Goal: Information Seeking & Learning: Learn about a topic

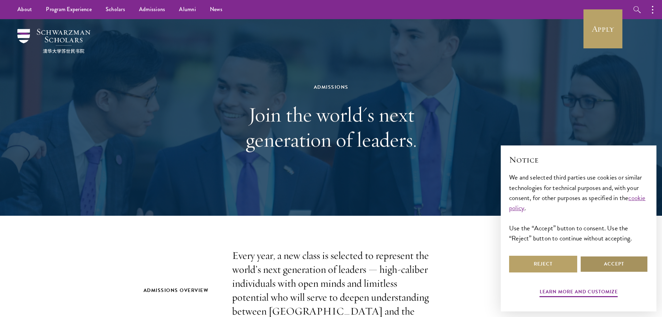
click at [600, 266] on button "Accept" at bounding box center [614, 263] width 68 height 17
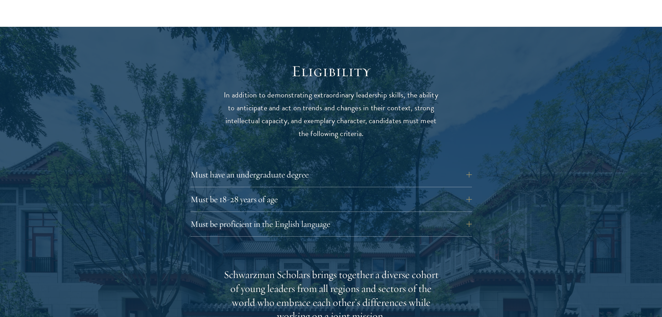
scroll to position [869, 0]
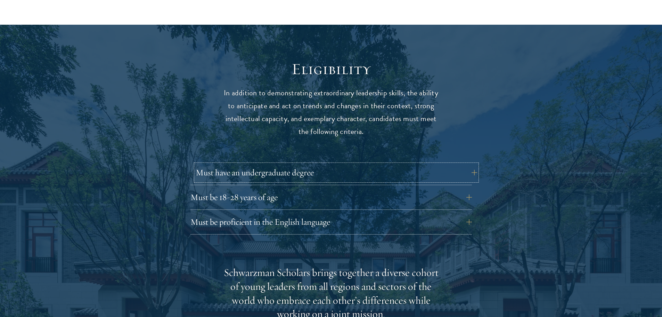
click at [300, 164] on button "Must have an undergraduate degree" at bounding box center [336, 172] width 281 height 17
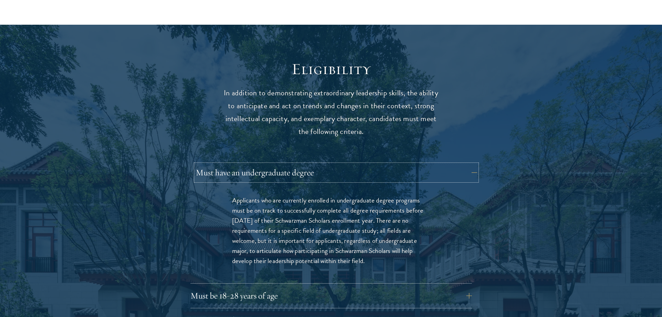
click at [326, 164] on button "Must have an undergraduate degree" at bounding box center [336, 172] width 281 height 17
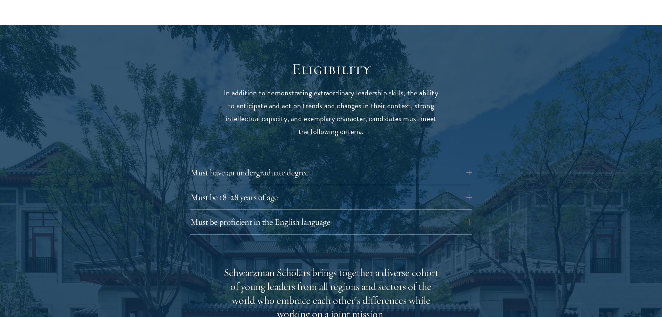
click at [320, 173] on div "Must have an undergraduate degree Applicants who are currently enrolled in unde…" at bounding box center [330, 199] width 281 height 70
click at [318, 189] on button "Must be 18-28 years of age" at bounding box center [336, 197] width 281 height 17
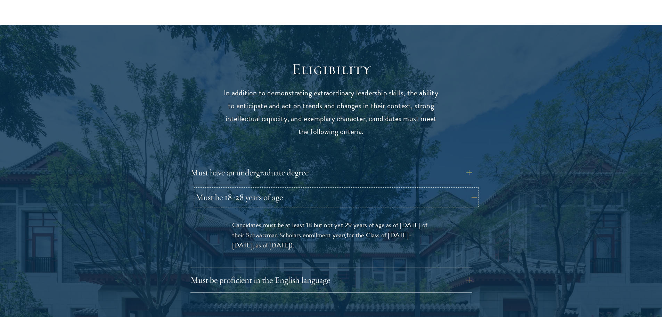
click at [318, 189] on button "Must be 18-28 years of age" at bounding box center [336, 197] width 281 height 17
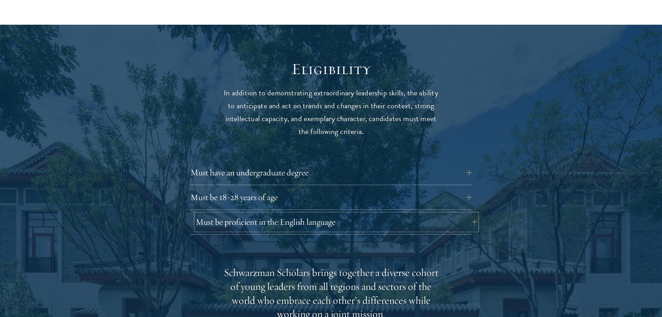
click at [315, 213] on button "Must be proficient in the English language" at bounding box center [336, 221] width 281 height 17
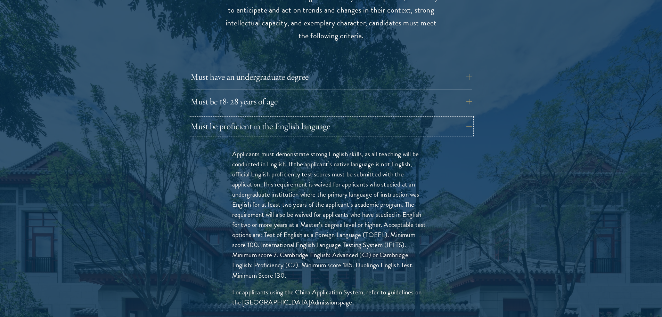
scroll to position [1008, 0]
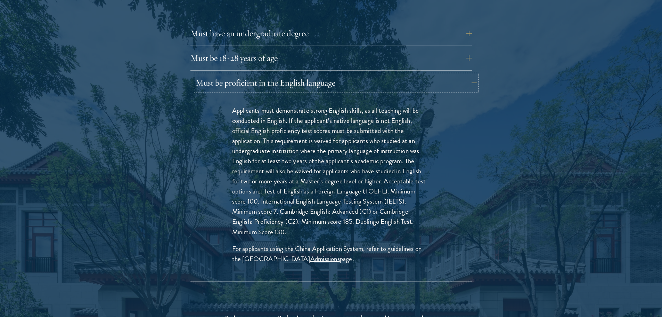
click at [381, 74] on button "Must be proficient in the English language" at bounding box center [336, 82] width 281 height 17
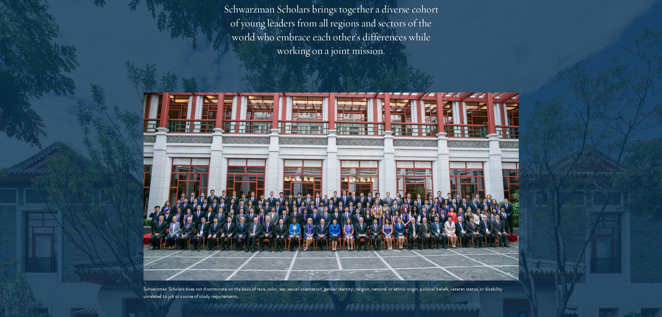
scroll to position [1147, 0]
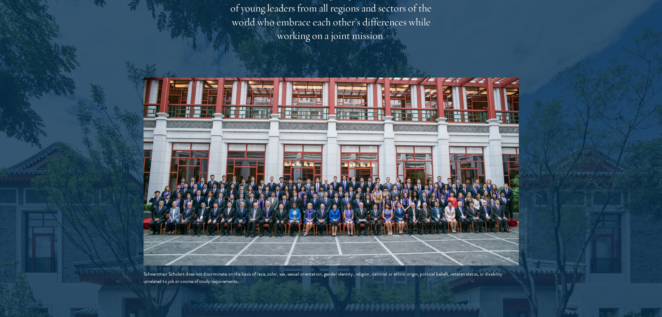
click at [353, 180] on img at bounding box center [330, 171] width 375 height 188
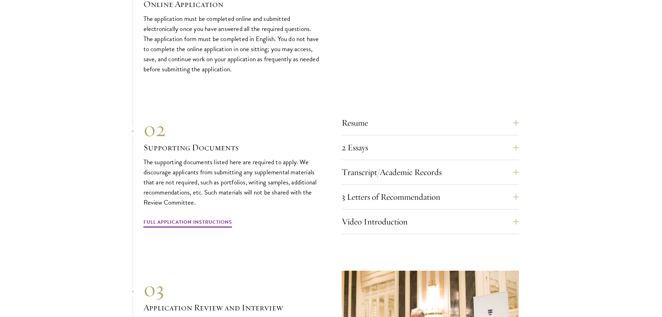
scroll to position [2328, 0]
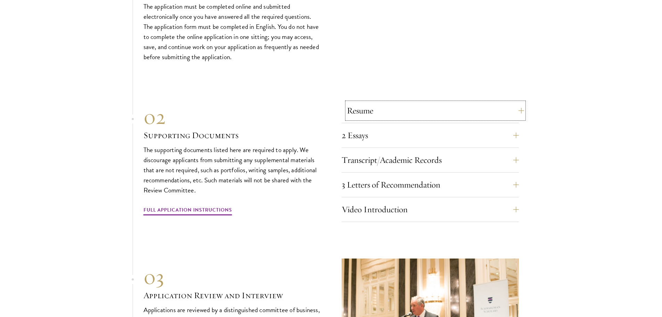
click at [358, 112] on button "Resume" at bounding box center [435, 110] width 177 height 17
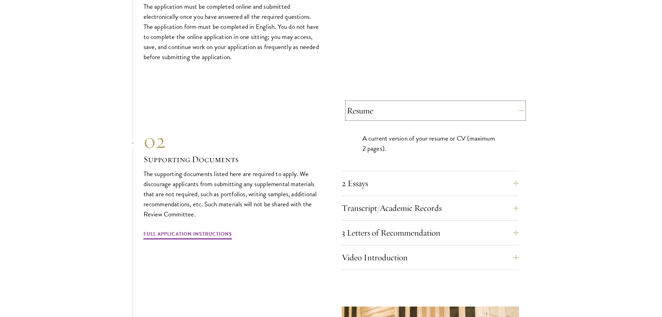
click at [358, 112] on button "Resume" at bounding box center [435, 110] width 177 height 17
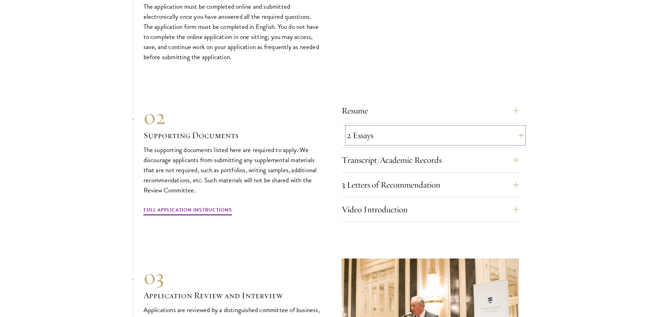
click at [356, 133] on button "2 Essays" at bounding box center [435, 135] width 177 height 17
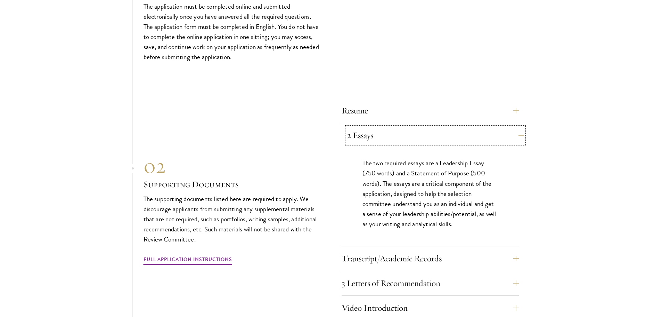
click at [356, 127] on button "2 Essays" at bounding box center [435, 135] width 177 height 17
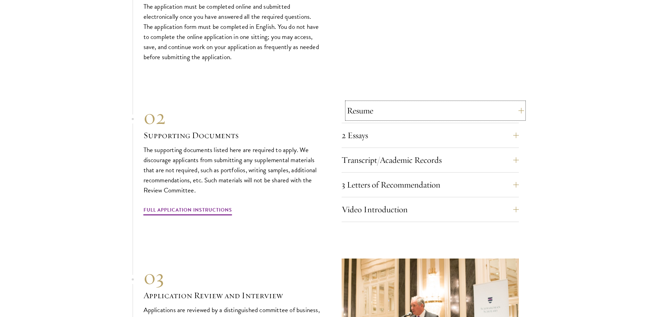
click at [359, 114] on button "Resume" at bounding box center [435, 110] width 177 height 17
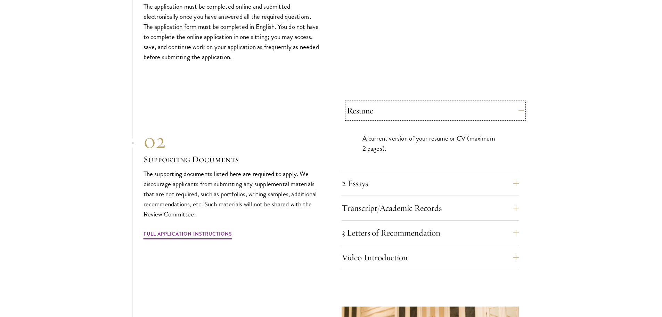
click at [359, 114] on button "Resume" at bounding box center [435, 110] width 177 height 17
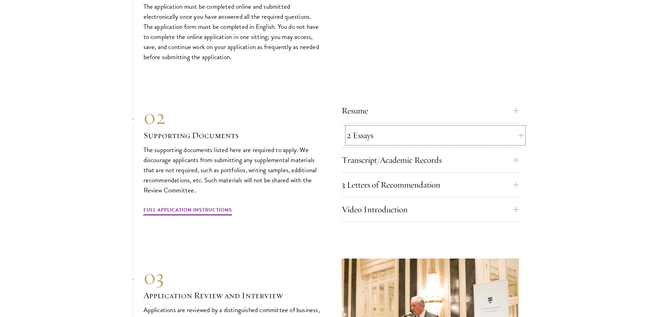
click at [358, 129] on button "2 Essays" at bounding box center [435, 135] width 177 height 17
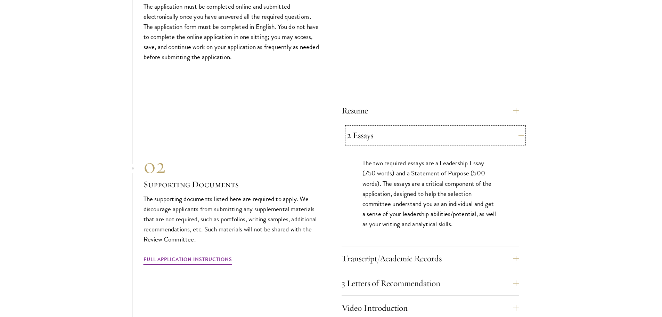
click at [358, 129] on button "2 Essays" at bounding box center [435, 135] width 177 height 17
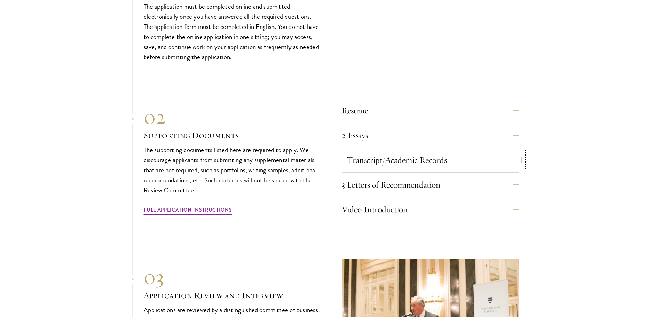
click at [355, 153] on button "Transcript/Academic Records" at bounding box center [435, 159] width 177 height 17
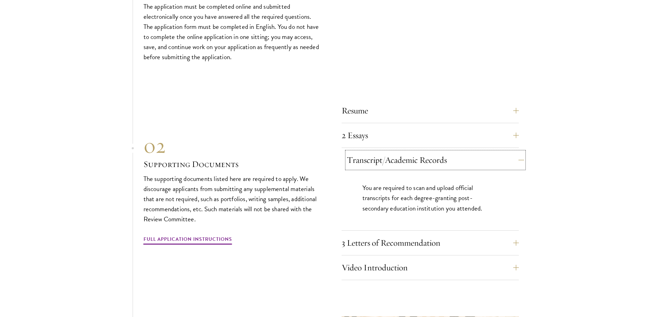
click at [355, 153] on button "Transcript/Academic Records" at bounding box center [435, 159] width 177 height 17
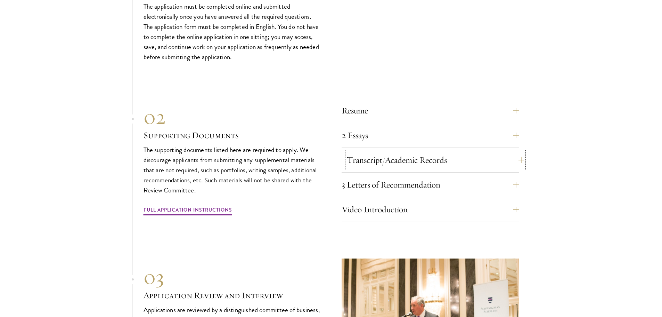
click at [354, 157] on button "Transcript/Academic Records" at bounding box center [435, 159] width 177 height 17
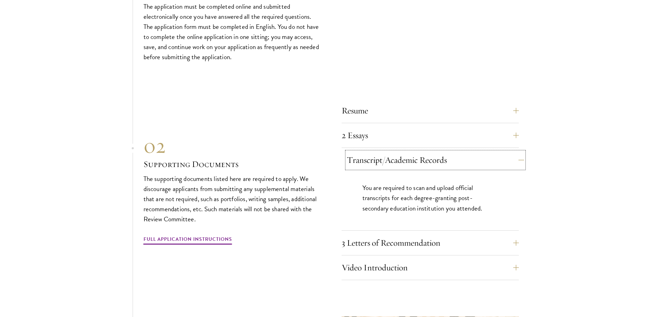
click at [354, 157] on button "Transcript/Academic Records" at bounding box center [435, 159] width 177 height 17
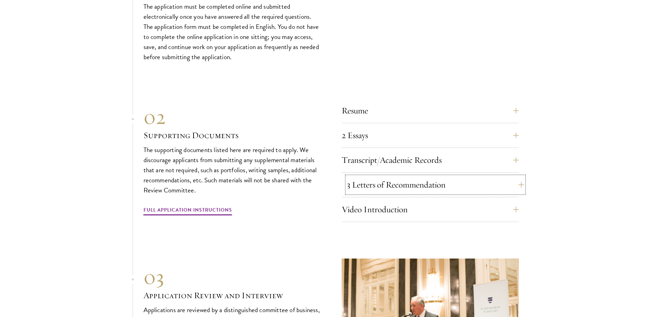
click at [358, 179] on button "3 Letters of Recommendation" at bounding box center [435, 184] width 177 height 17
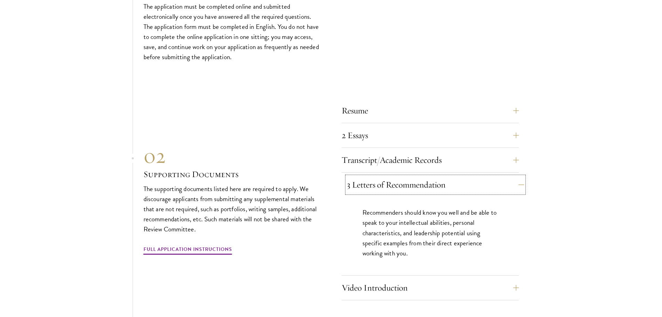
click at [358, 179] on button "3 Letters of Recommendation" at bounding box center [435, 184] width 177 height 17
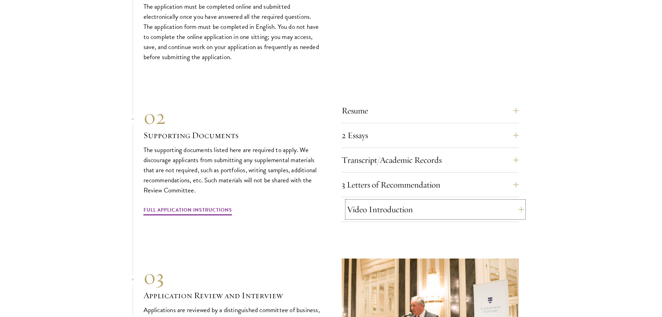
click at [371, 202] on button "Video Introduction" at bounding box center [435, 209] width 177 height 17
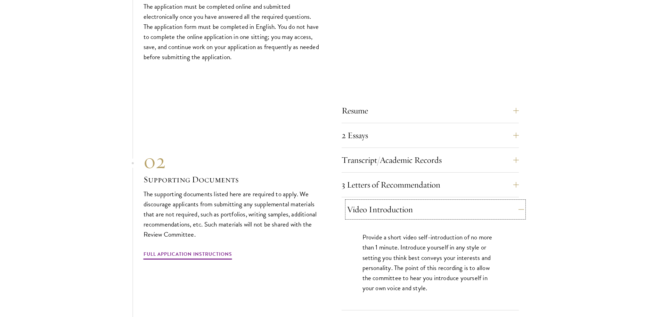
scroll to position [2362, 0]
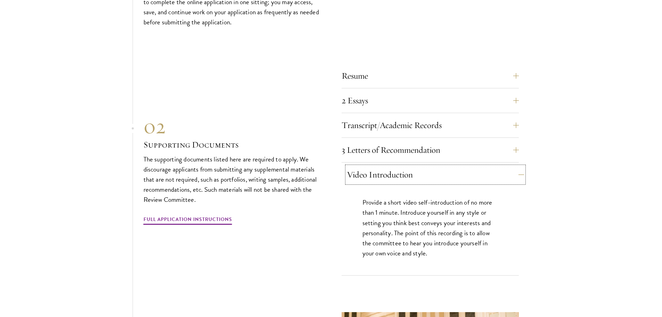
click at [377, 167] on button "Video Introduction" at bounding box center [435, 174] width 177 height 17
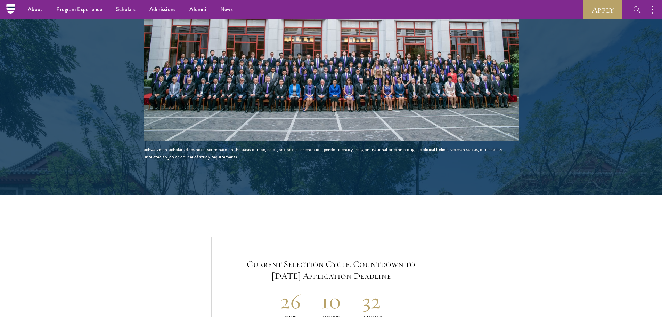
scroll to position [0, 0]
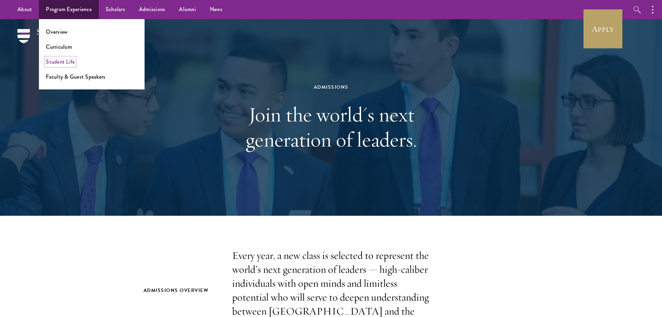
click at [53, 60] on link "Student Life" at bounding box center [60, 62] width 29 height 8
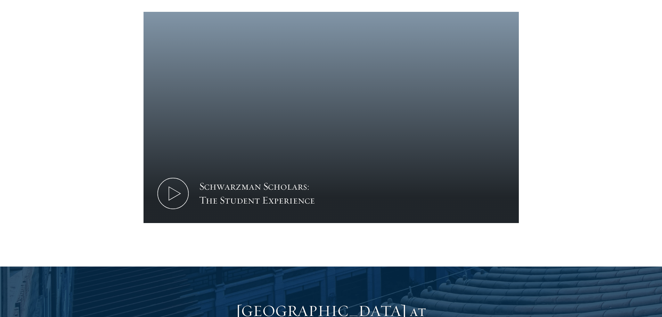
scroll to position [417, 0]
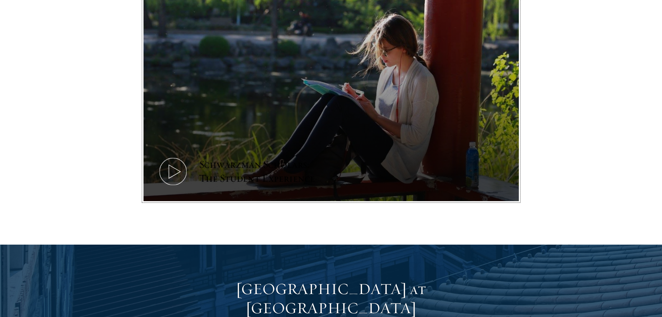
click at [170, 160] on icon at bounding box center [172, 171] width 31 height 31
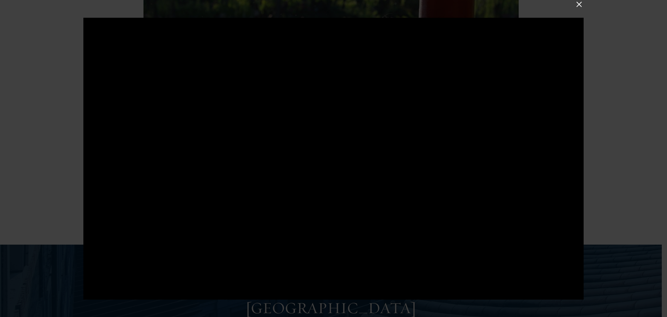
click at [182, 178] on div at bounding box center [333, 158] width 500 height 281
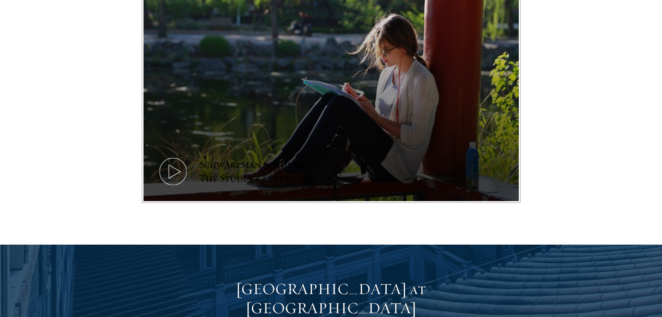
click at [178, 159] on icon at bounding box center [172, 171] width 31 height 31
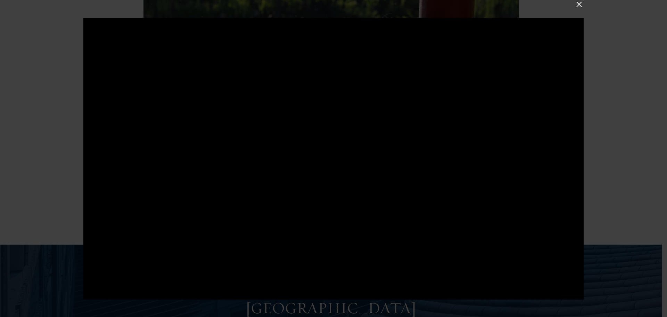
click at [58, 175] on div at bounding box center [333, 158] width 667 height 317
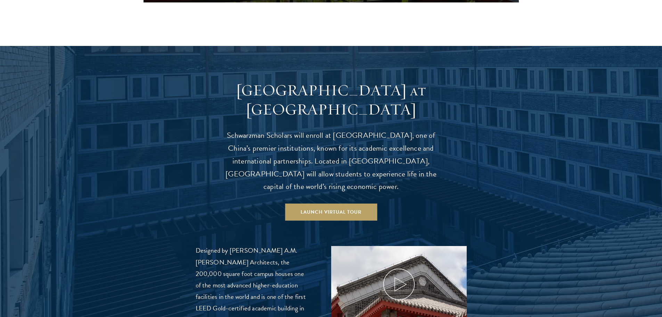
scroll to position [625, 0]
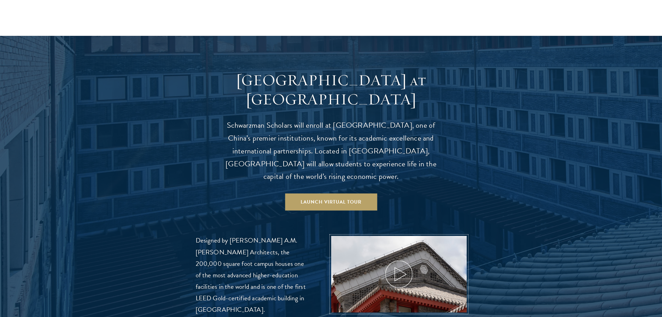
click at [380, 259] on img at bounding box center [399, 303] width 144 height 144
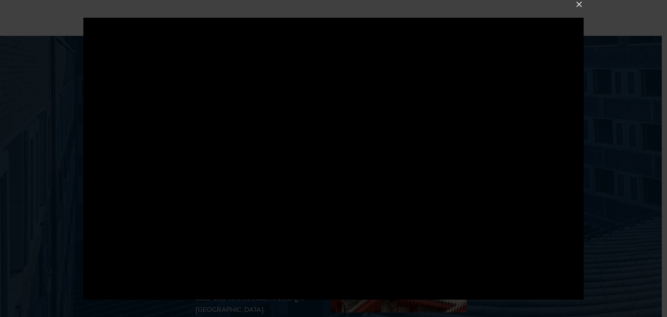
click at [592, 207] on div at bounding box center [333, 158] width 667 height 317
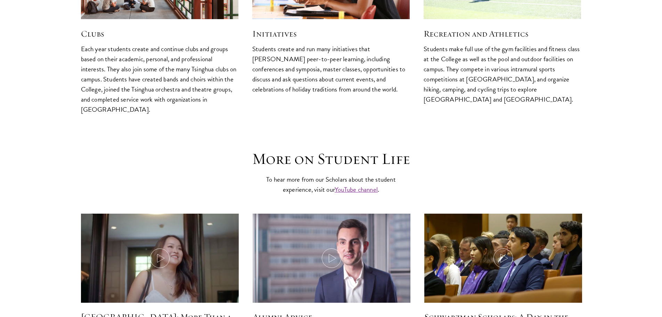
scroll to position [1946, 0]
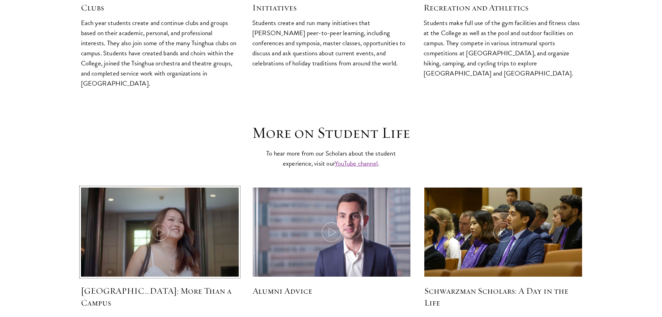
click at [166, 222] on icon at bounding box center [159, 231] width 19 height 19
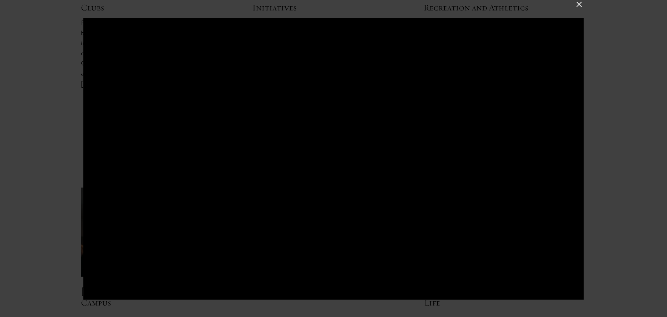
click at [34, 221] on div at bounding box center [333, 158] width 667 height 317
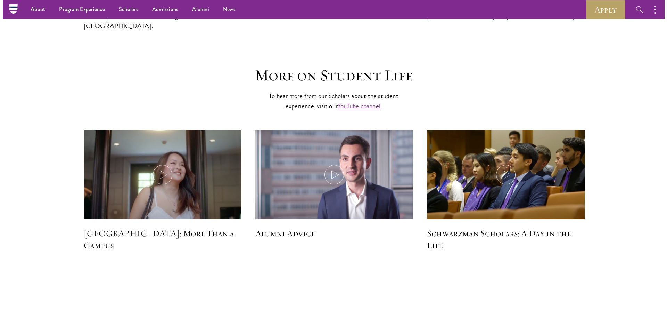
scroll to position [1954, 0]
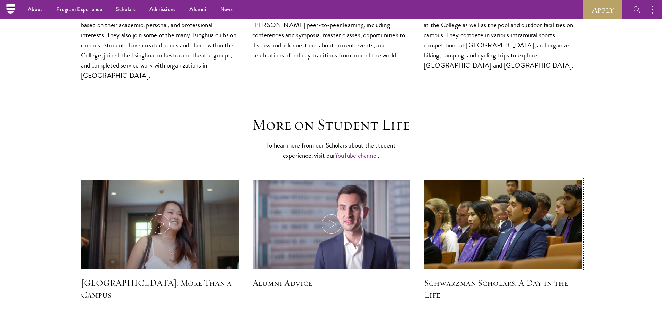
click at [496, 209] on img at bounding box center [502, 224] width 167 height 96
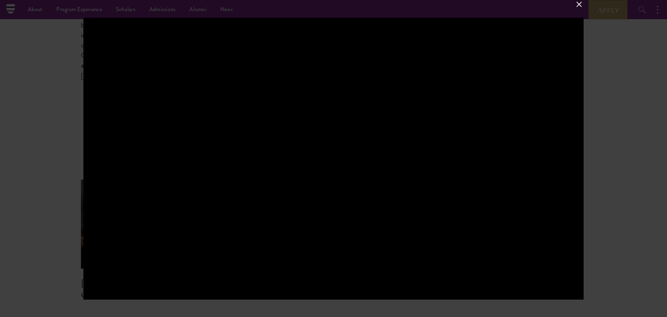
click at [26, 212] on div at bounding box center [333, 158] width 667 height 317
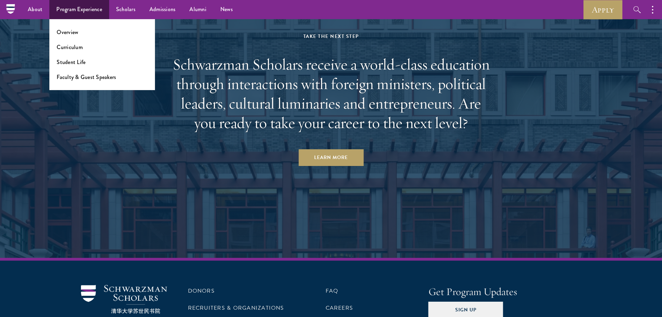
scroll to position [2614, 0]
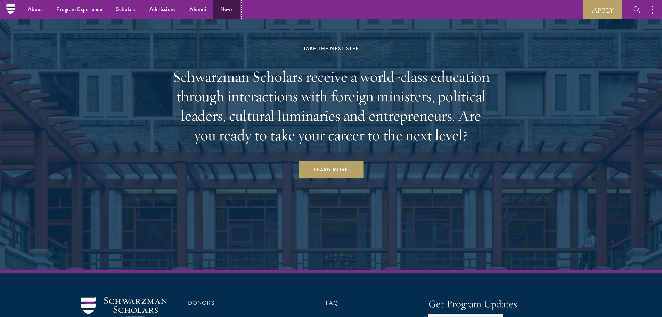
click at [226, 10] on link "News" at bounding box center [226, 9] width 26 height 19
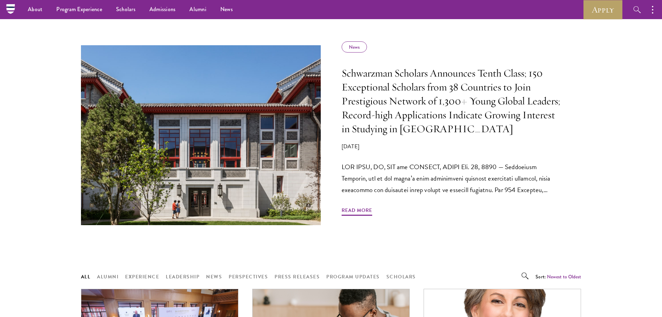
scroll to position [139, 0]
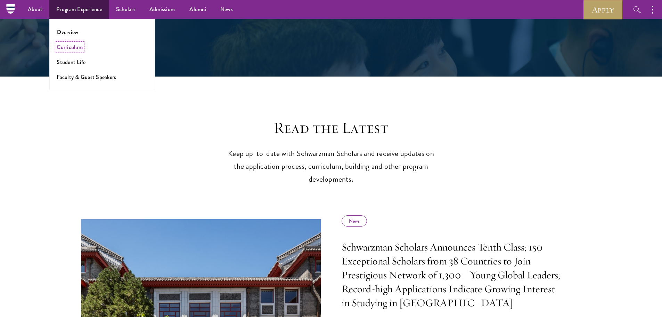
click at [70, 48] on link "Curriculum" at bounding box center [70, 47] width 26 height 8
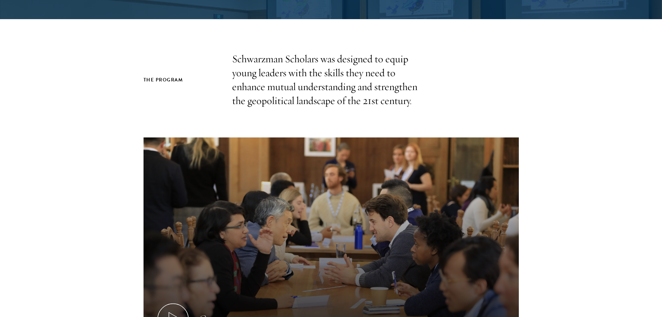
scroll to position [243, 0]
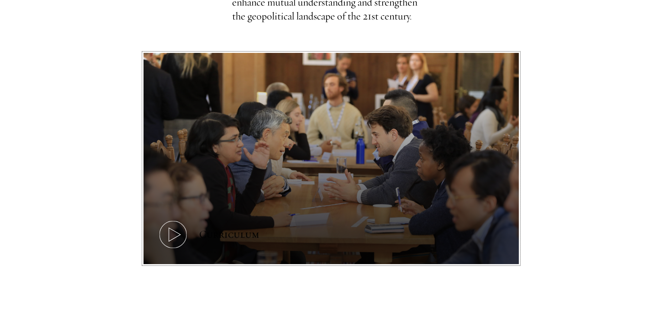
click at [198, 190] on button "Curriculum" at bounding box center [330, 158] width 375 height 211
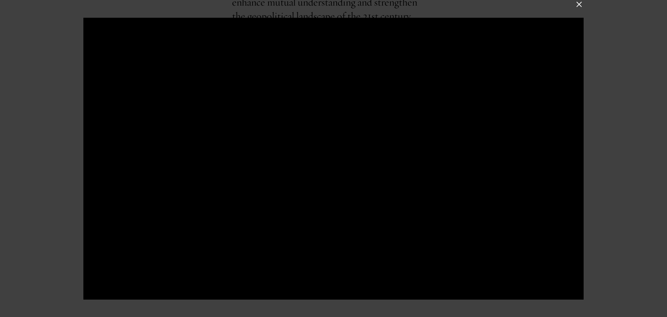
click at [27, 195] on div at bounding box center [333, 158] width 667 height 317
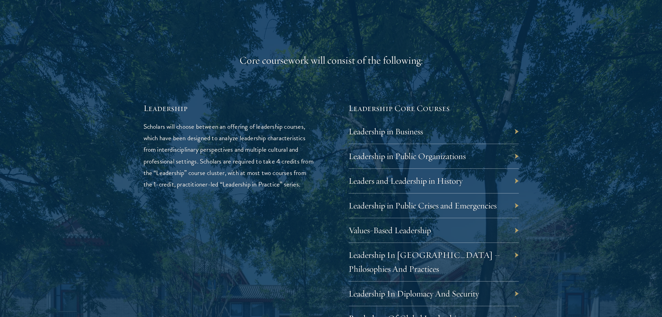
scroll to position [1112, 0]
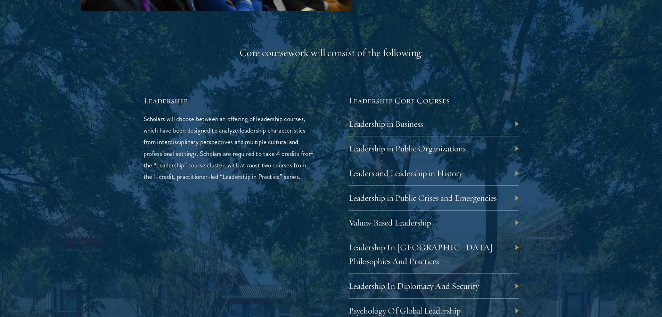
click at [412, 117] on div "Leadership in Business" at bounding box center [433, 124] width 170 height 25
click at [415, 121] on link "Leadership in Business" at bounding box center [391, 123] width 74 height 11
click at [516, 122] on div "Leadership in Business" at bounding box center [433, 124] width 170 height 25
click at [507, 124] on div "Leadership in Business" at bounding box center [433, 124] width 170 height 25
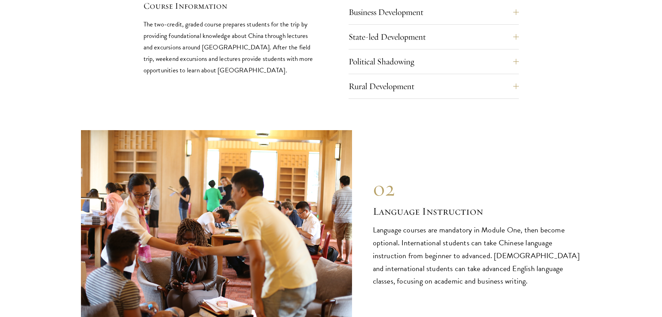
scroll to position [3162, 0]
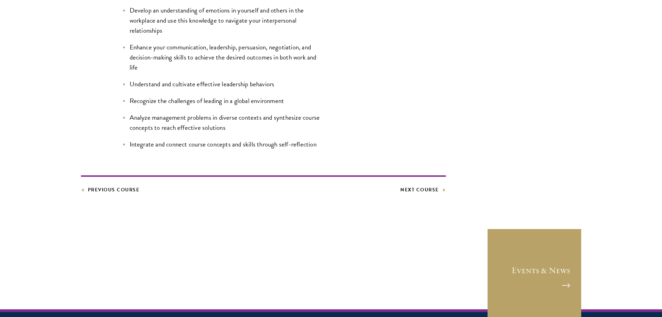
scroll to position [417, 0]
